Goal: Check status: Check status

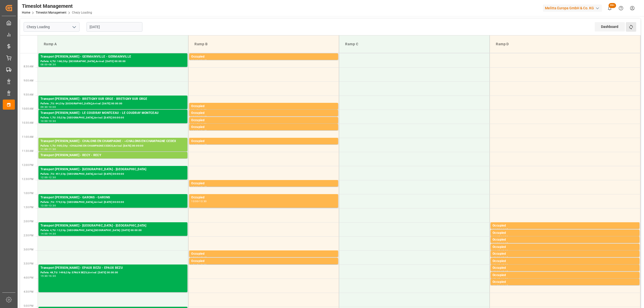
click at [634, 29] on button "Refresh Time Slots" at bounding box center [631, 27] width 10 height 10
